Goal: Browse casually

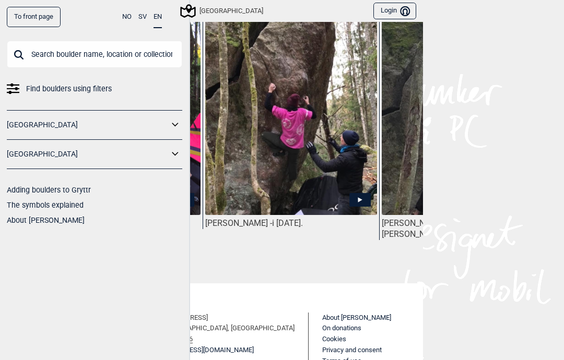
scroll to position [0, 119]
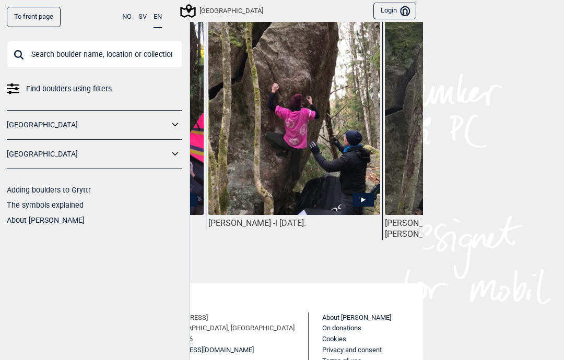
click at [348, 178] on img at bounding box center [294, 109] width 172 height 263
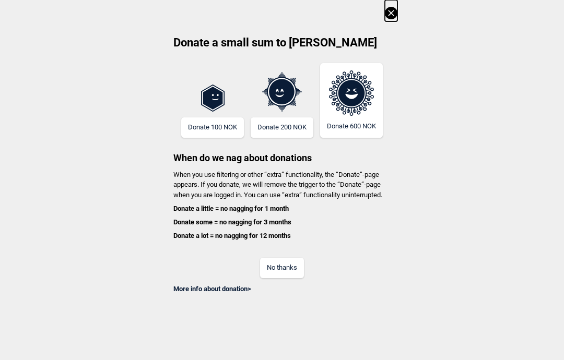
click at [294, 265] on button "No thanks" at bounding box center [282, 268] width 44 height 20
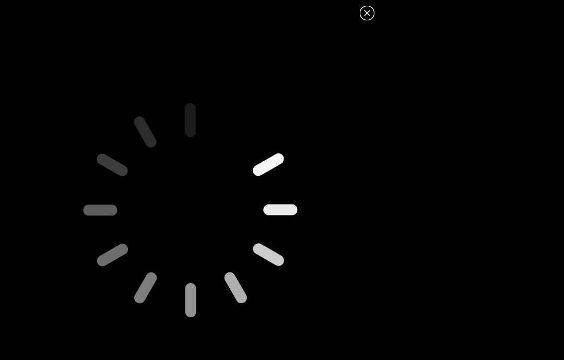
click at [354, 185] on icon at bounding box center [190, 209] width 367 height 367
click at [371, 14] on icon at bounding box center [367, 13] width 13 height 13
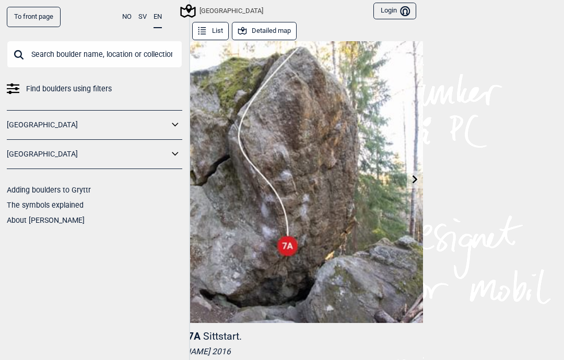
scroll to position [-1, 0]
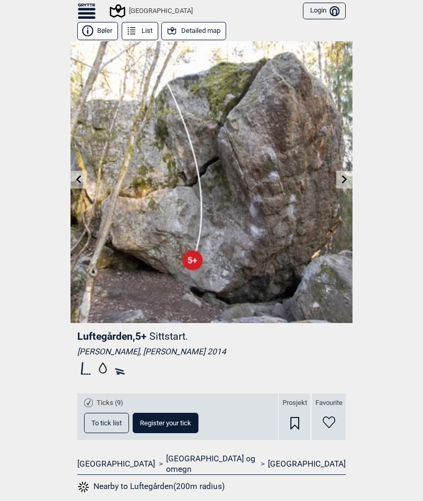
click at [339, 174] on link at bounding box center [344, 179] width 16 height 17
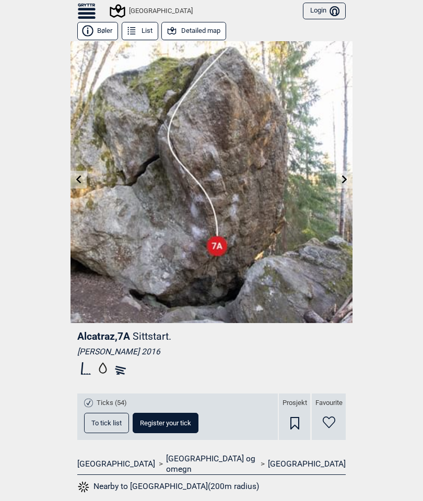
click at [337, 166] on img at bounding box center [212, 182] width 282 height 282
click at [346, 179] on icon at bounding box center [344, 179] width 5 height 8
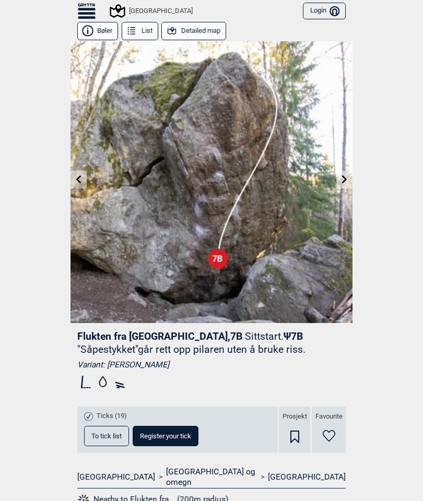
click at [340, 175] on link at bounding box center [344, 179] width 16 height 17
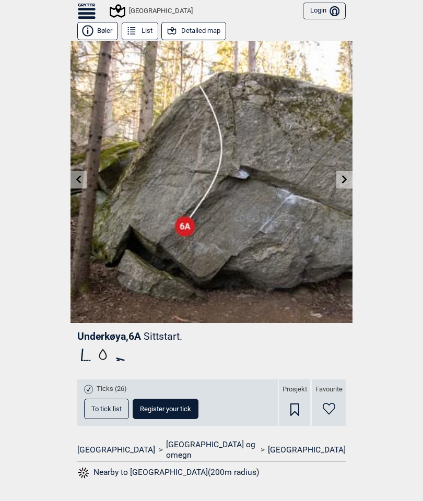
click at [340, 176] on link at bounding box center [344, 179] width 16 height 17
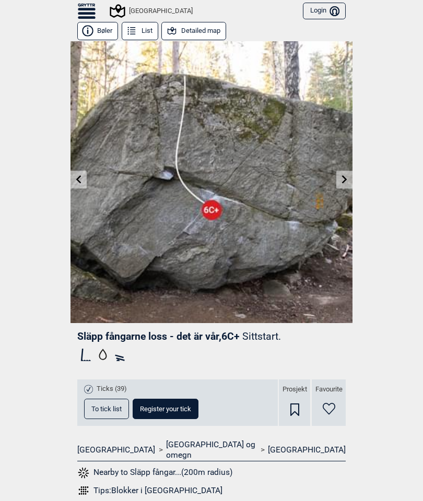
click at [341, 178] on icon at bounding box center [345, 179] width 8 height 8
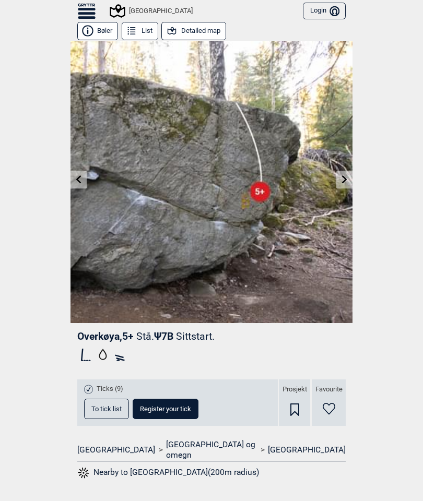
click at [341, 174] on link at bounding box center [344, 179] width 16 height 17
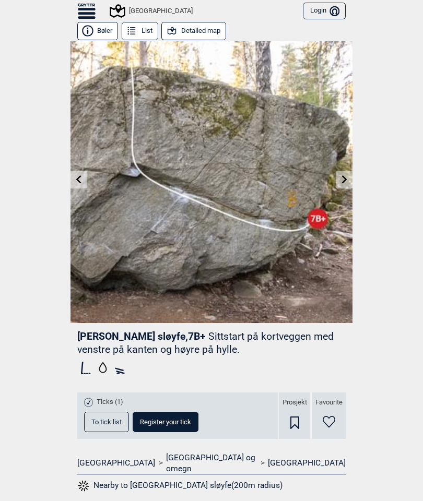
click at [83, 181] on link at bounding box center [79, 179] width 16 height 17
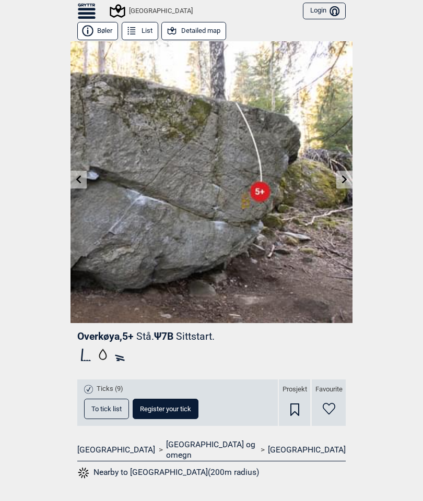
click at [338, 174] on link at bounding box center [344, 179] width 16 height 17
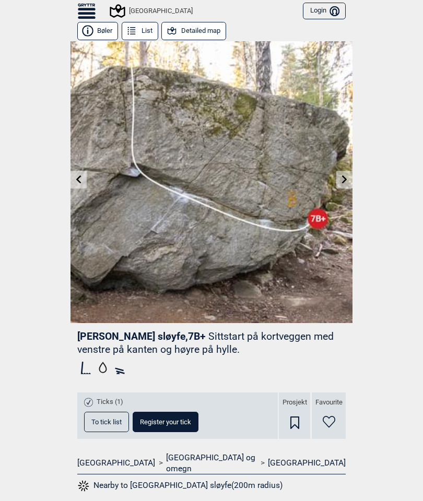
click at [344, 173] on link at bounding box center [344, 179] width 16 height 17
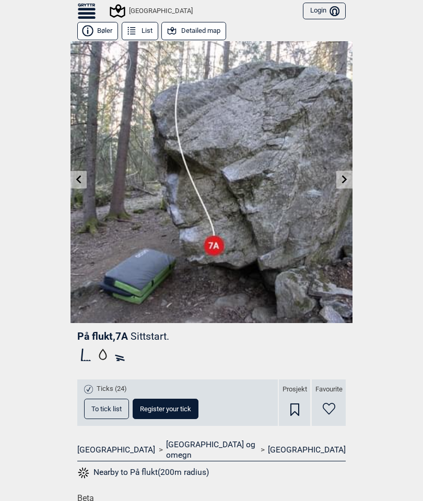
click at [342, 176] on icon at bounding box center [345, 179] width 8 height 8
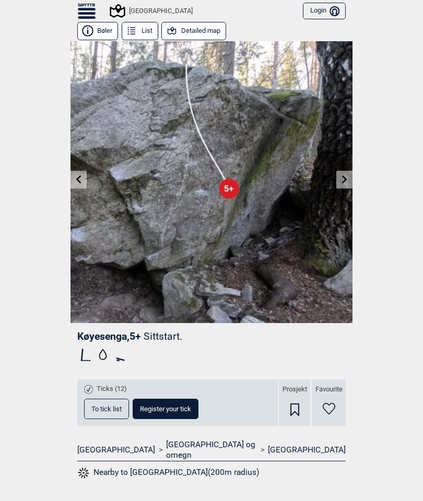
click at [337, 176] on link at bounding box center [344, 179] width 16 height 17
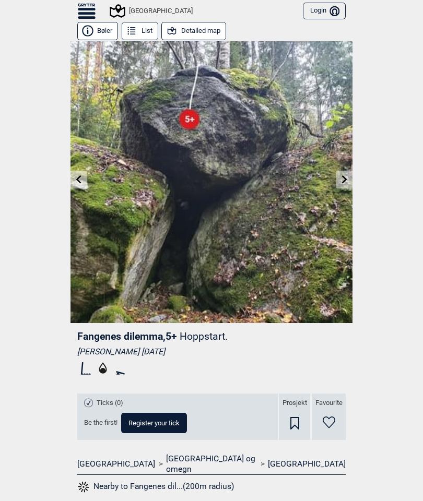
click at [342, 175] on icon at bounding box center [345, 179] width 8 height 8
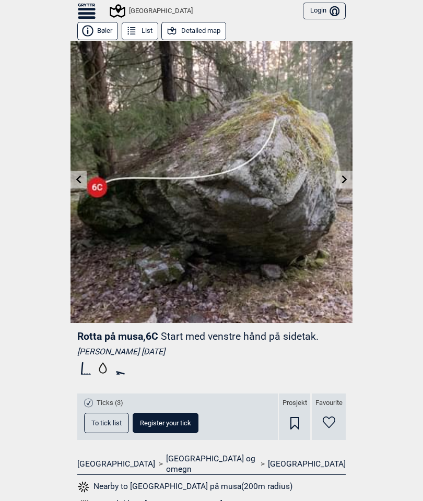
click at [352, 174] on link at bounding box center [344, 179] width 16 height 17
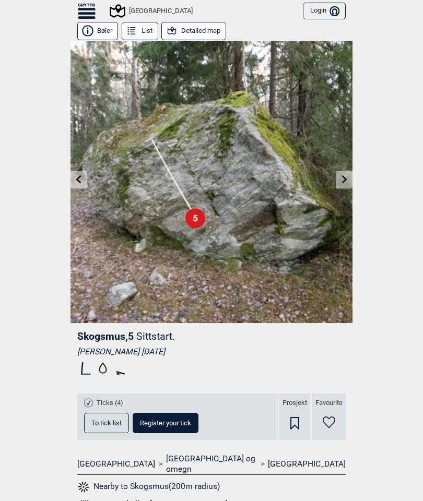
click at [337, 180] on link at bounding box center [344, 179] width 16 height 17
click at [79, 168] on img at bounding box center [212, 182] width 282 height 282
click at [79, 172] on link at bounding box center [79, 179] width 16 height 17
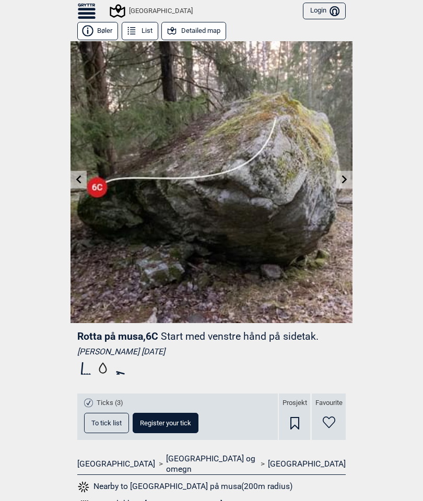
click at [80, 173] on link at bounding box center [79, 179] width 16 height 17
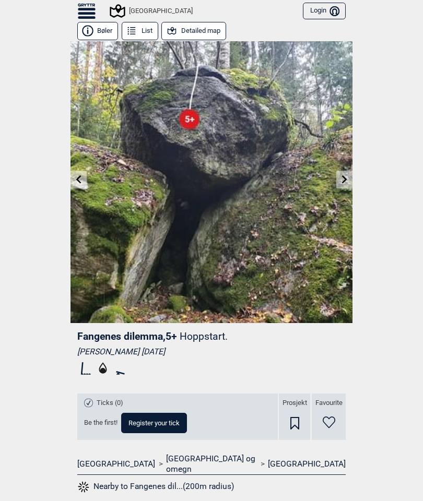
click at [81, 173] on link at bounding box center [79, 179] width 16 height 17
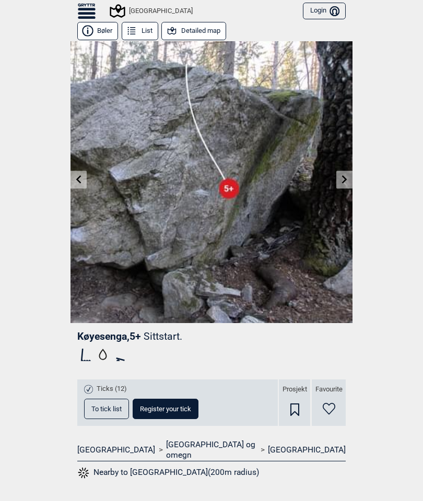
click at [80, 181] on icon at bounding box center [79, 179] width 8 height 8
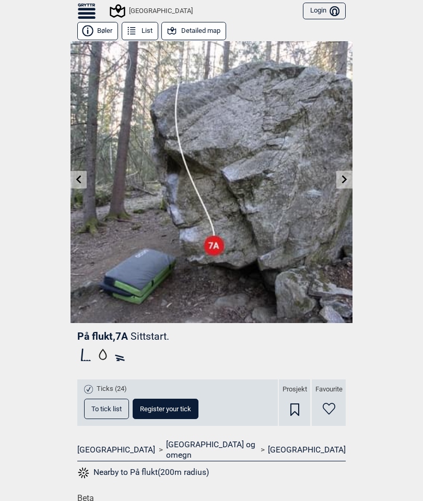
click at [84, 180] on link at bounding box center [79, 179] width 16 height 17
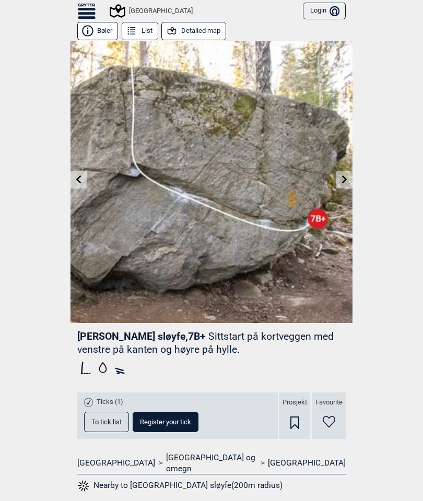
click at [82, 175] on link at bounding box center [79, 179] width 16 height 17
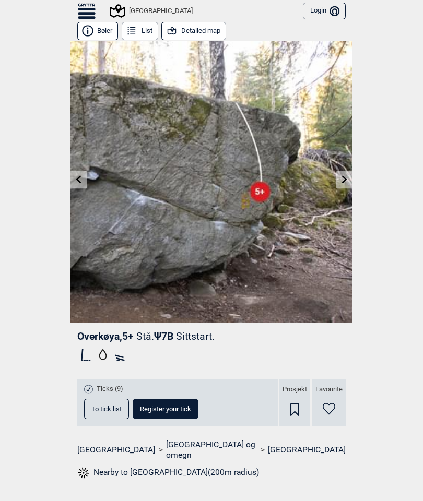
click at [81, 183] on icon at bounding box center [79, 179] width 8 height 8
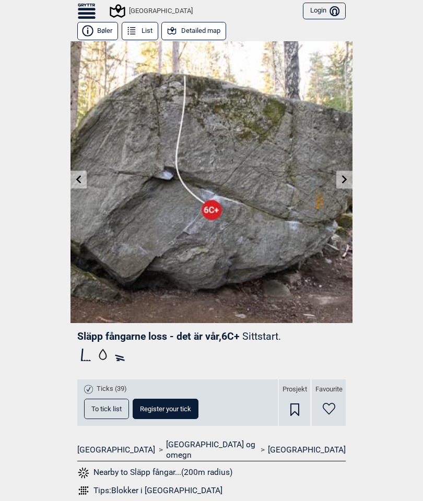
click at [80, 171] on link at bounding box center [79, 179] width 16 height 17
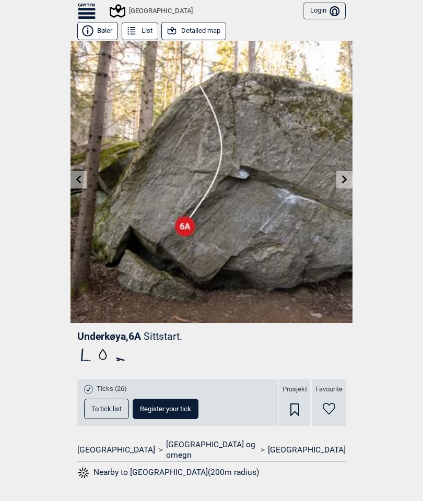
click at [81, 180] on icon at bounding box center [79, 179] width 8 height 8
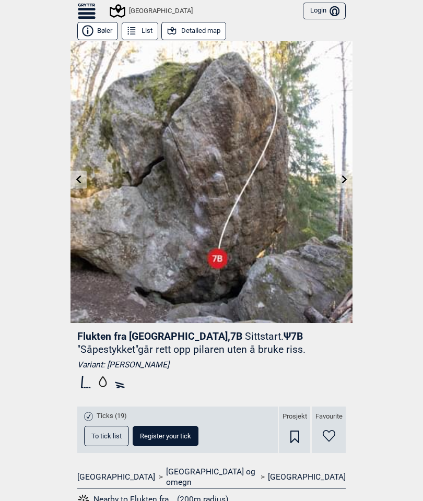
click at [84, 181] on link at bounding box center [79, 179] width 16 height 17
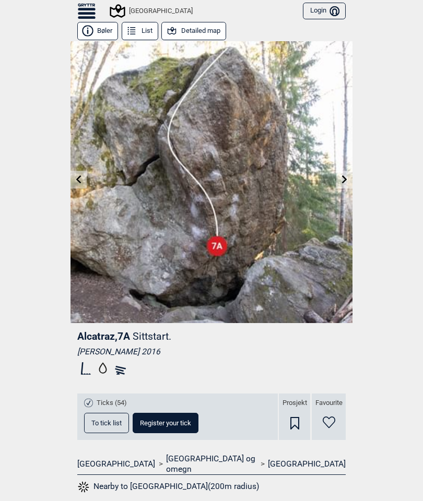
click at [350, 172] on link at bounding box center [344, 179] width 16 height 17
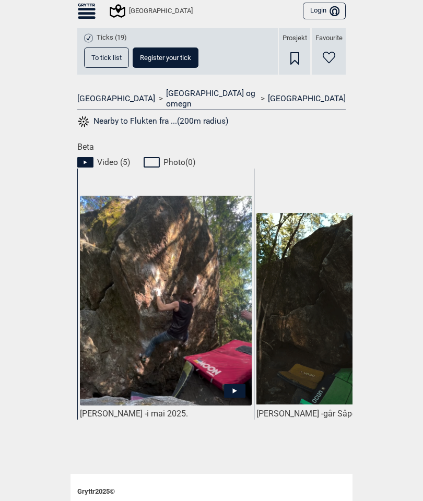
scroll to position [384, 0]
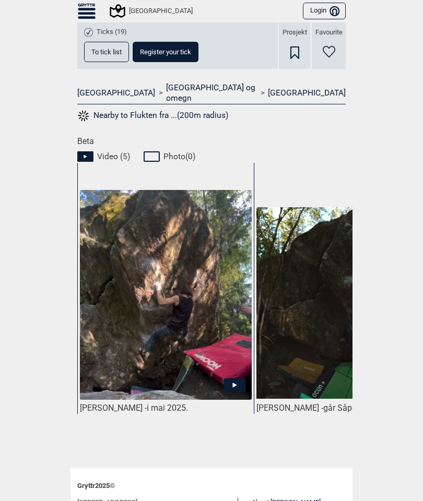
click at [156, 291] on img at bounding box center [166, 295] width 172 height 210
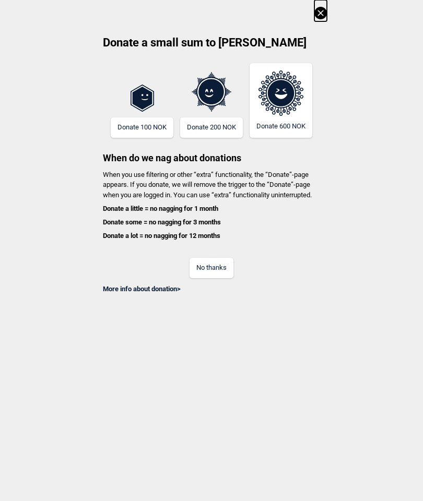
click at [217, 266] on button "No thanks" at bounding box center [212, 268] width 44 height 20
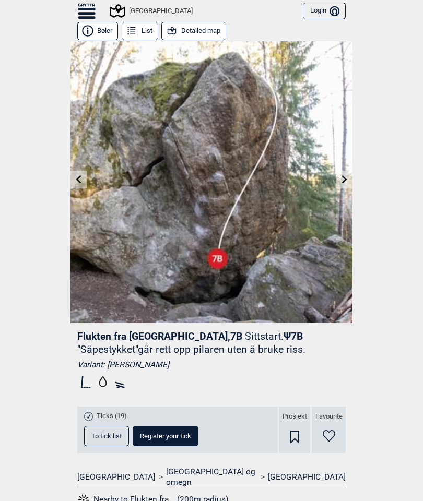
click at [78, 178] on icon at bounding box center [78, 179] width 5 height 8
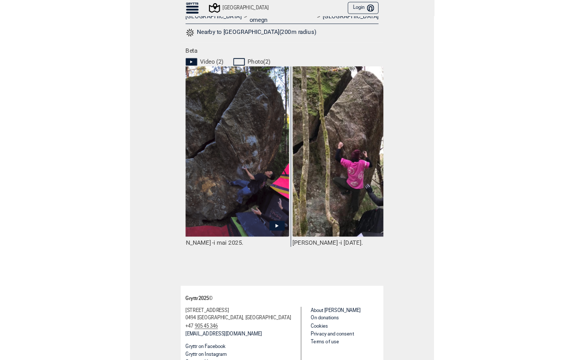
scroll to position [441, 0]
